Goal: Transaction & Acquisition: Purchase product/service

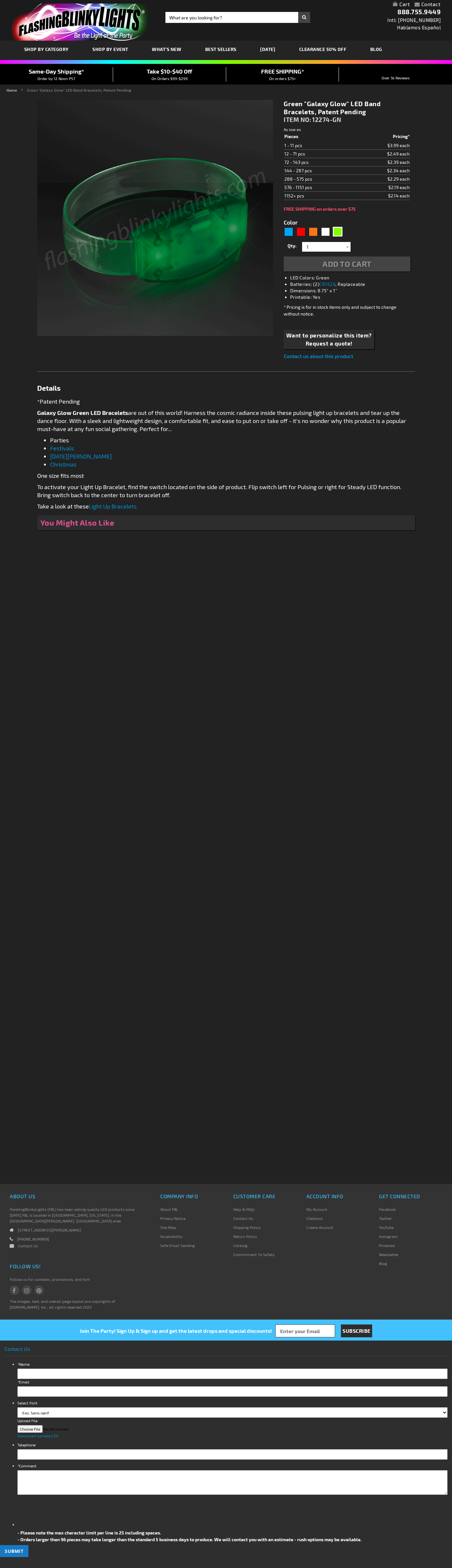
type input "5648"
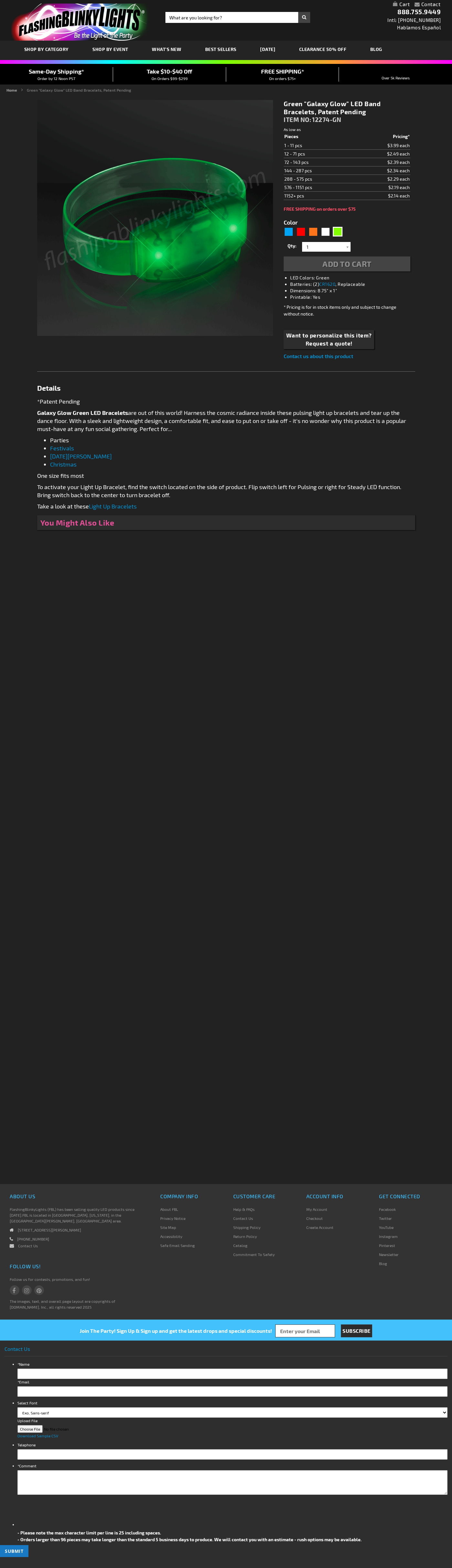
type input "5648"
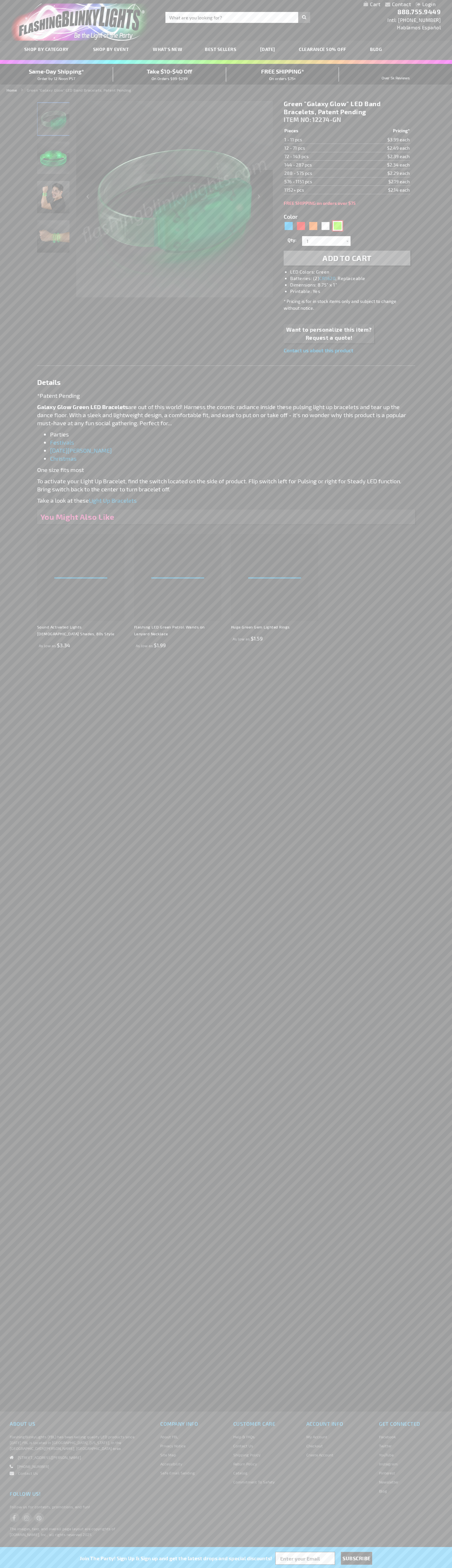
click at [337, 226] on div "Green" at bounding box center [337, 226] width 10 height 10
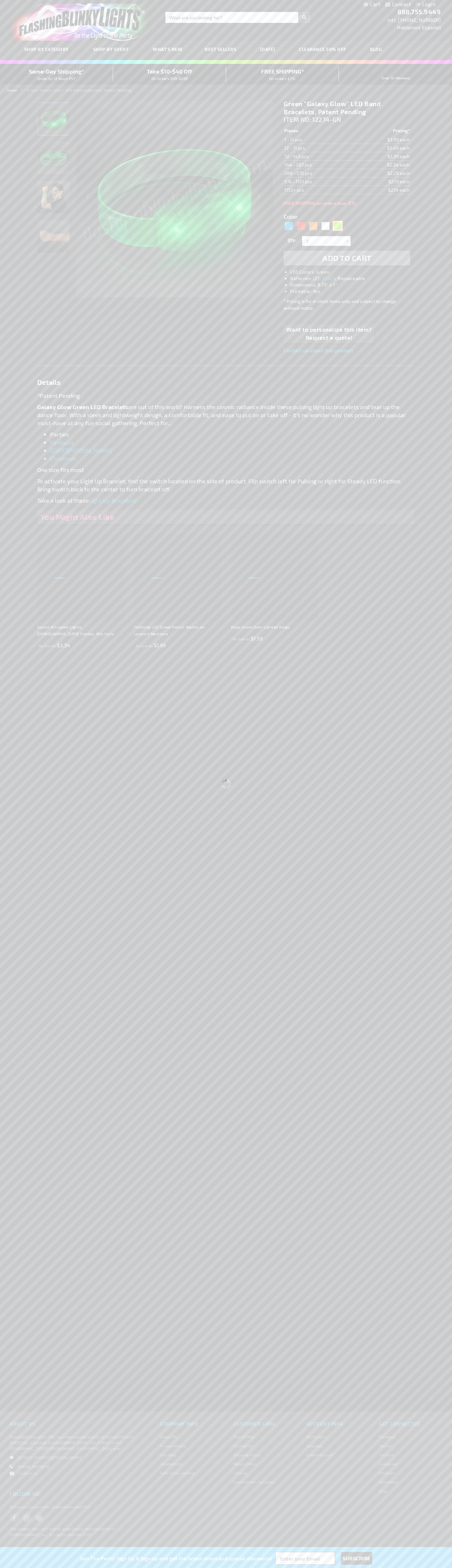
type input "Customize - Green &quot;Galaxy Glow&quot; LED Band Bracelets, Patent Pending - …"
select select
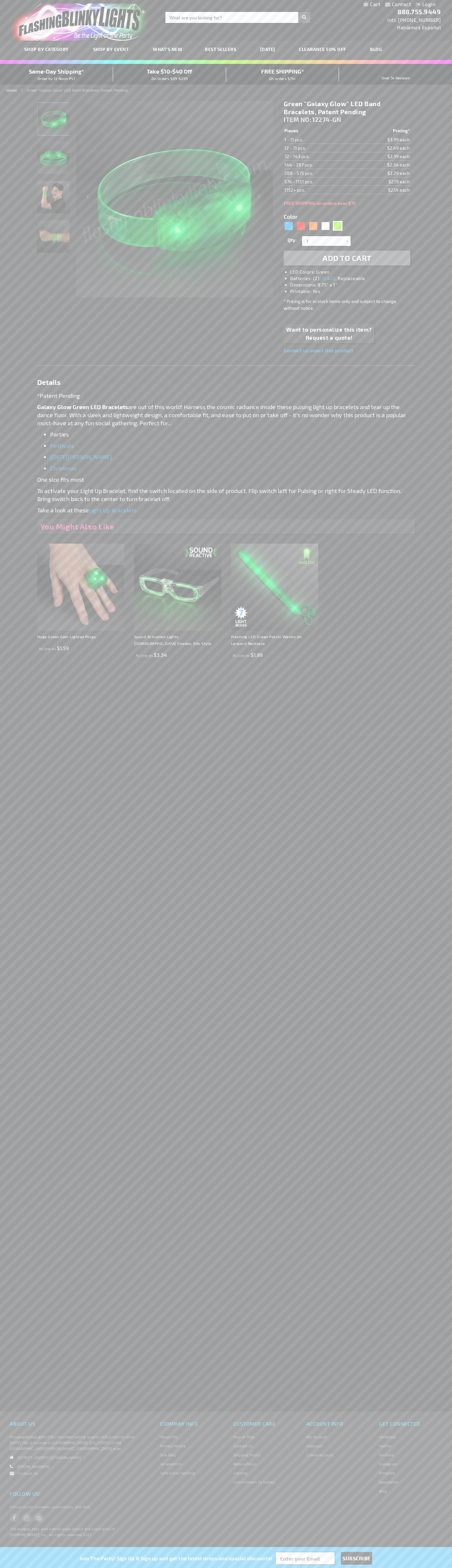
click at [347, 258] on span "Add to Cart" at bounding box center [347, 257] width 49 height 9
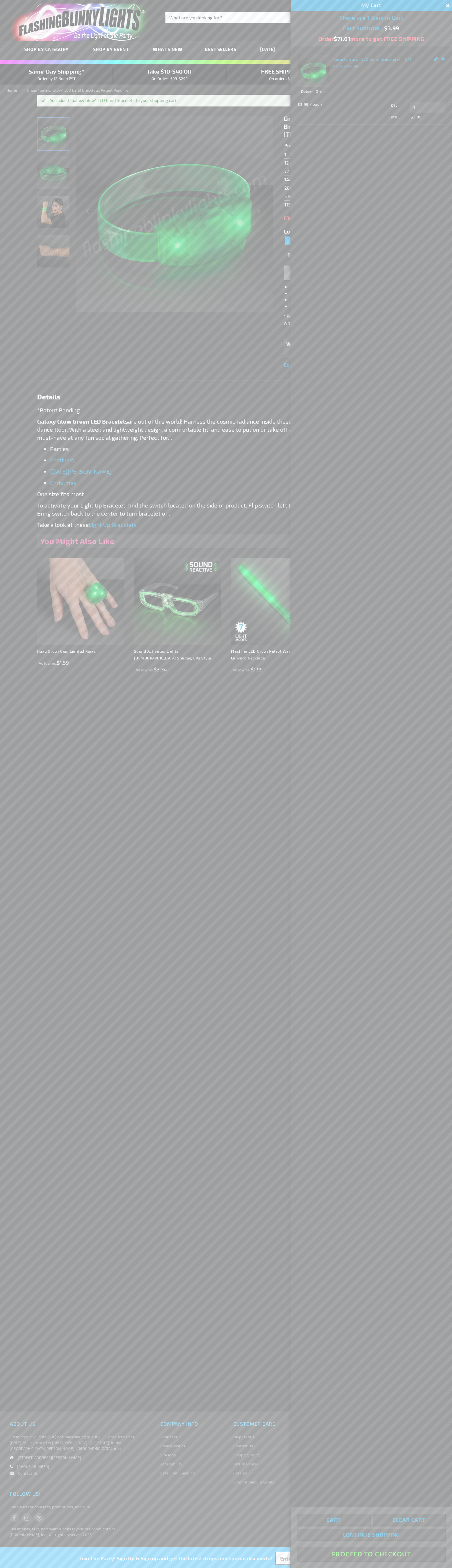
click at [371, 1554] on button "Proceed To Checkout" at bounding box center [371, 1554] width 148 height 15
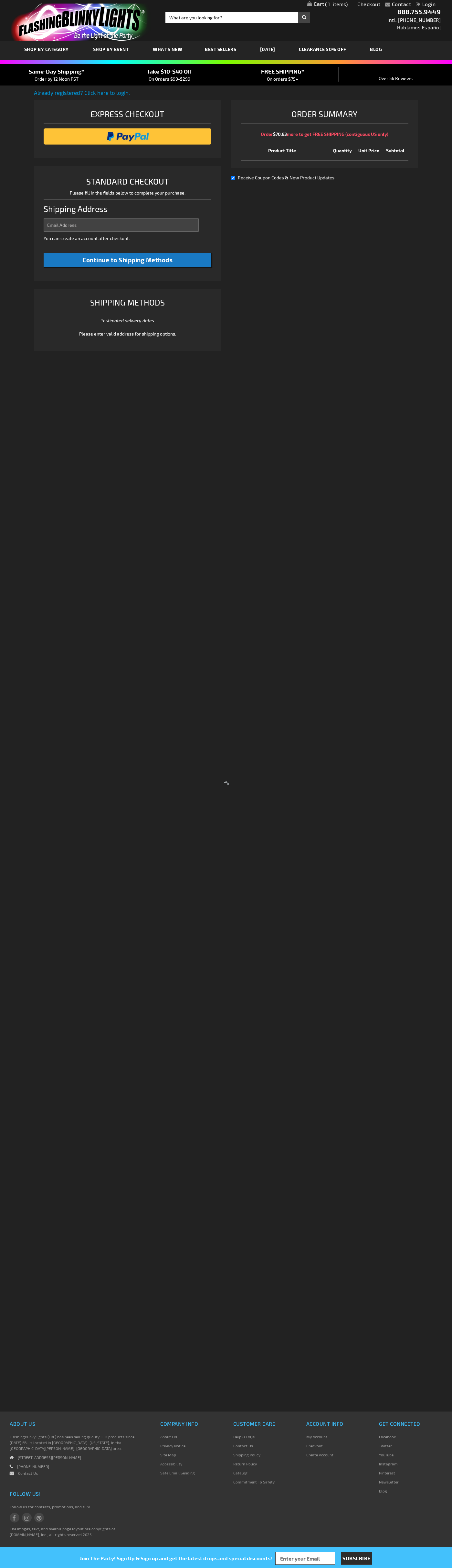
select select "US"
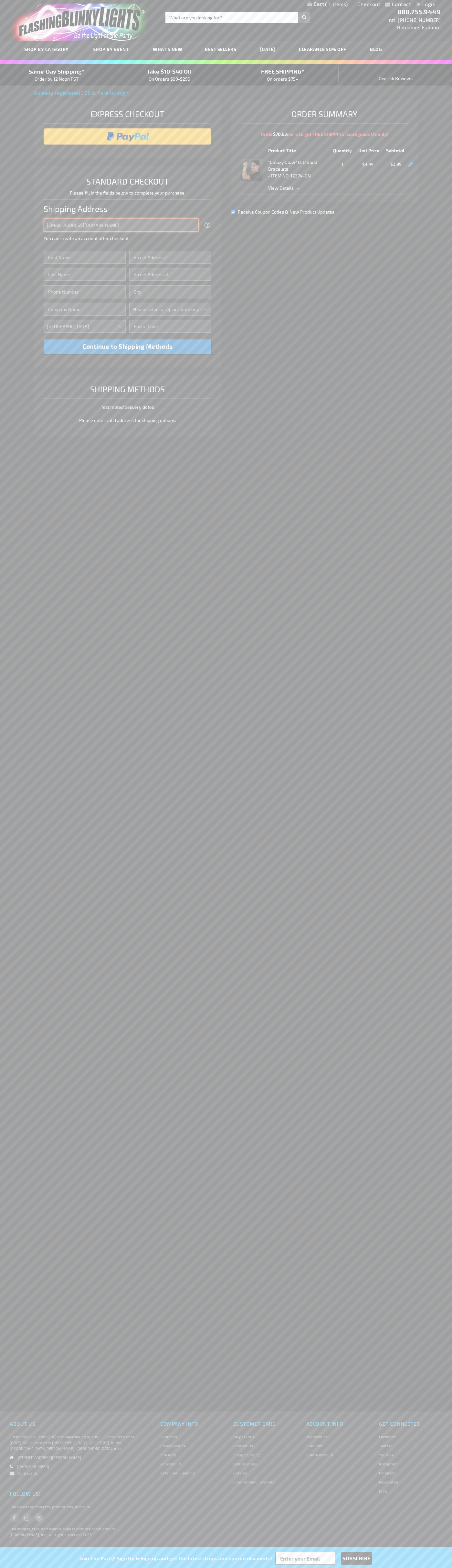
type input "[EMAIL_ADDRESS][DOMAIN_NAME]"
type input "[PERSON_NAME]"
type input "[STREET_ADDRESS][PERSON_NAME]"
type input "First floor"
type input "charlotte"
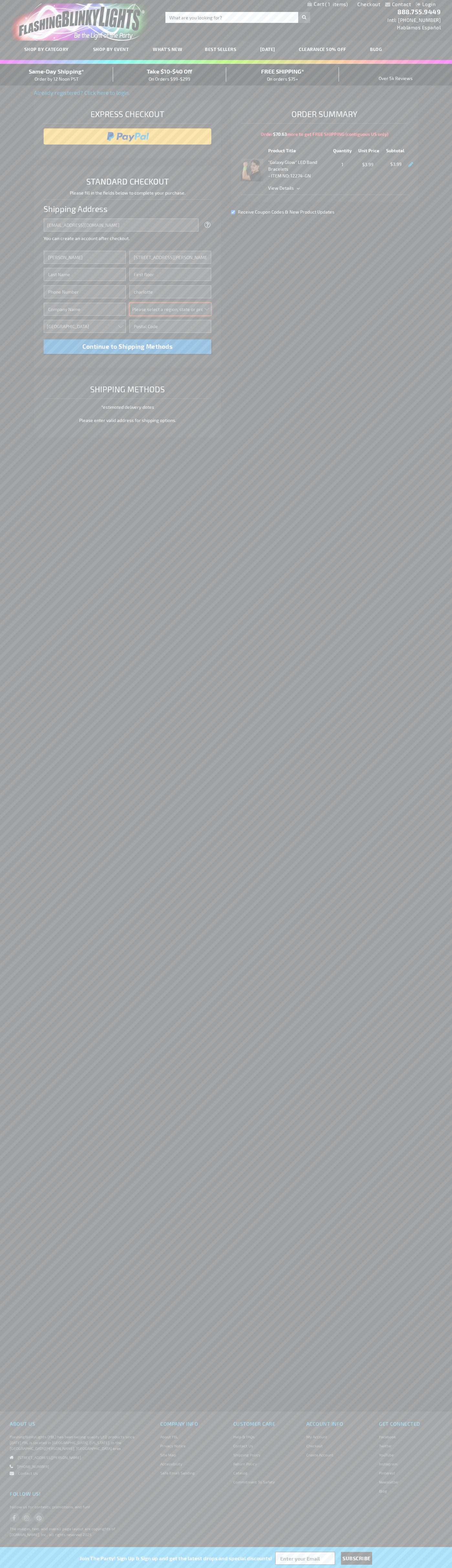
select select "44"
type input "28202"
type input "[PERSON_NAME]"
type input "6502530000"
type input "[PERSON_NAME]"
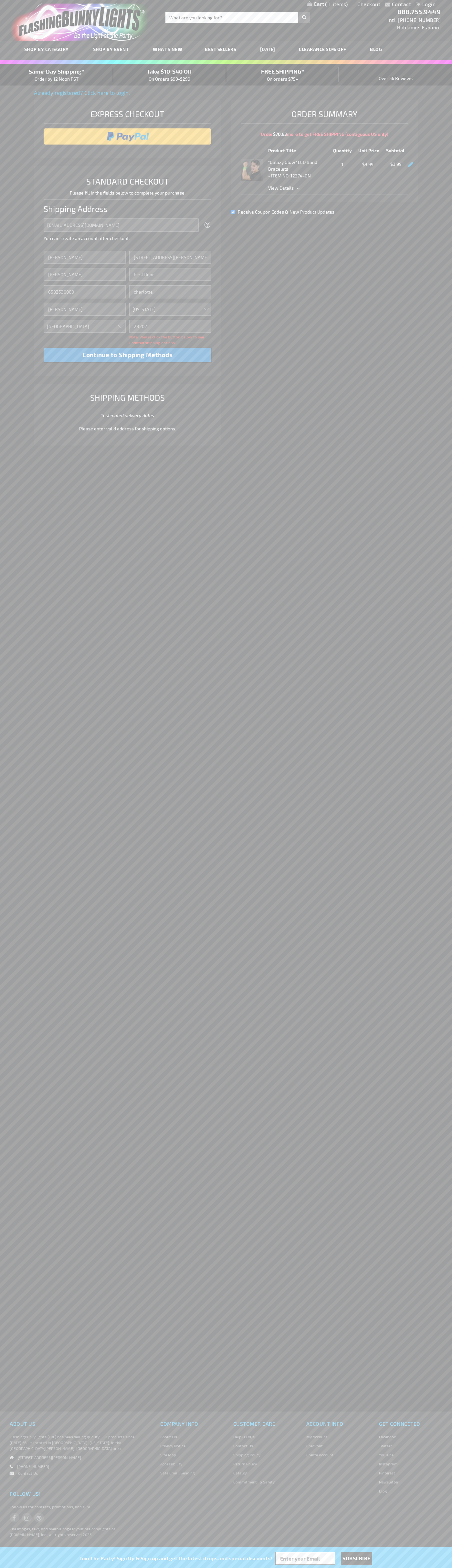
click at [57, 75] on div "Same-Day Shipping* Order by 12 Noon PST" at bounding box center [57, 74] width 113 height 15
click at [127, 136] on input "image" at bounding box center [127, 136] width 161 height 13
